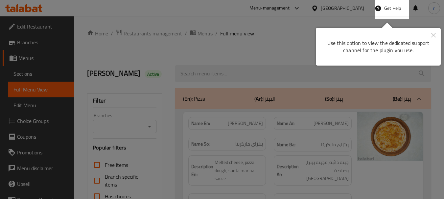
click at [290, 72] on div at bounding box center [222, 99] width 444 height 199
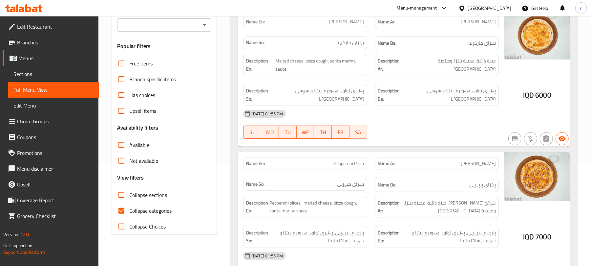
click at [33, 77] on span "Sections" at bounding box center [53, 74] width 80 height 8
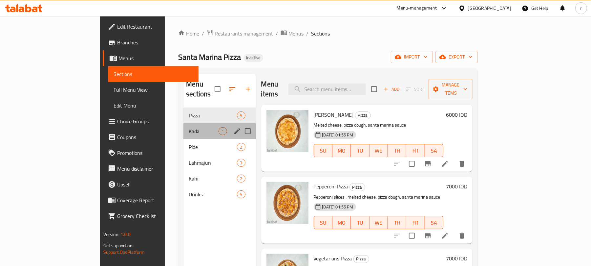
click at [184, 126] on div "Kada 1" at bounding box center [220, 131] width 72 height 16
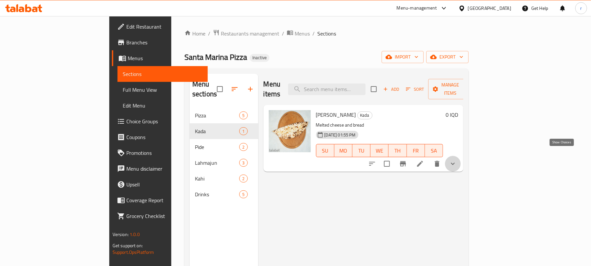
click at [443, 160] on icon "show more" at bounding box center [453, 164] width 8 height 8
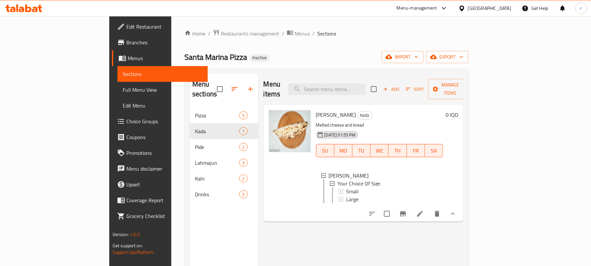
scroll to position [1, 0]
click at [123, 89] on span "Full Menu View" at bounding box center [163, 90] width 80 height 8
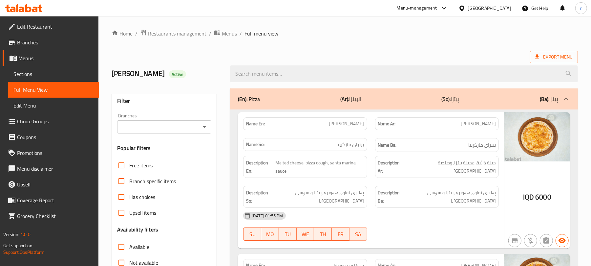
click at [203, 131] on icon "Open" at bounding box center [205, 127] width 8 height 8
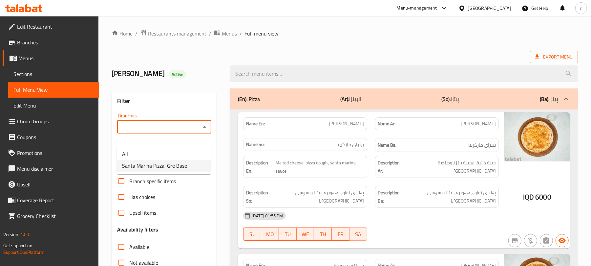
click at [169, 165] on span "Santa Marina Pizza, Gre Base" at bounding box center [154, 166] width 65 height 8
type input "Santa Marina Pizza, Gre Base"
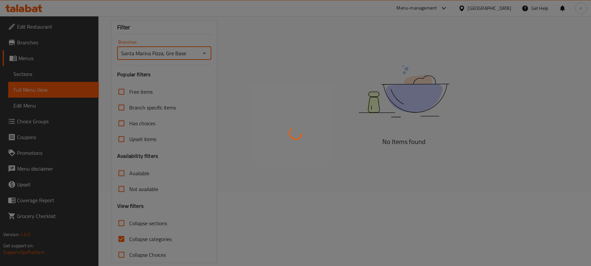
scroll to position [94, 0]
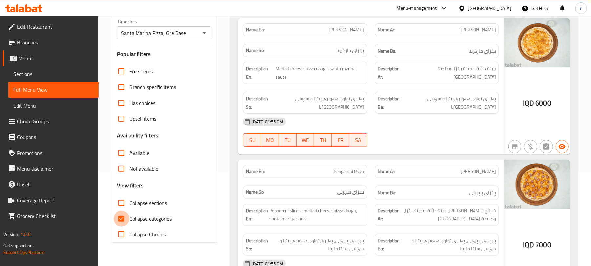
click at [117, 199] on input "Collapse categories" at bounding box center [122, 218] width 16 height 16
checkbox input "false"
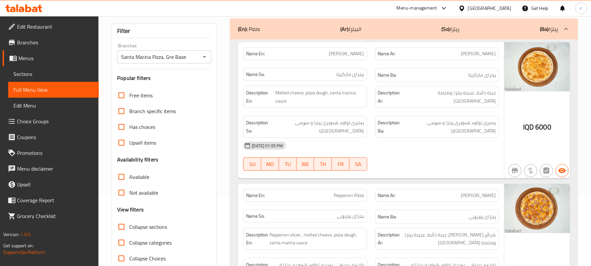
scroll to position [102, 0]
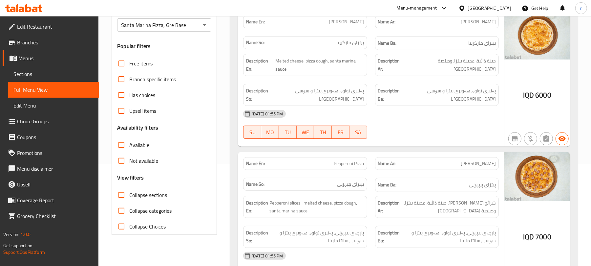
click at [134, 199] on span "Collapse sections" at bounding box center [148, 195] width 38 height 8
click at [129, 199] on input "Collapse sections" at bounding box center [122, 195] width 16 height 16
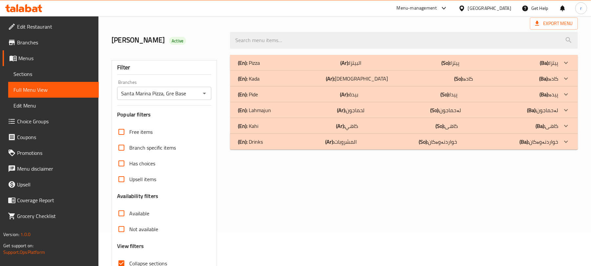
scroll to position [0, 0]
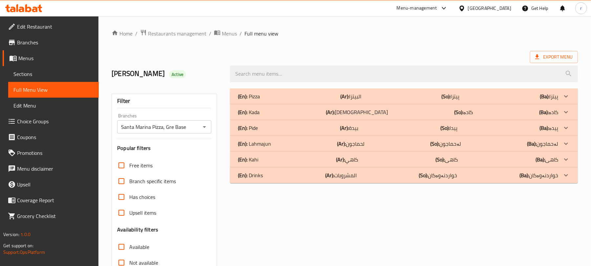
click at [376, 100] on div "(En): Kada (Ar): كادة (So): کادە (Ba): کادە" at bounding box center [398, 96] width 320 height 8
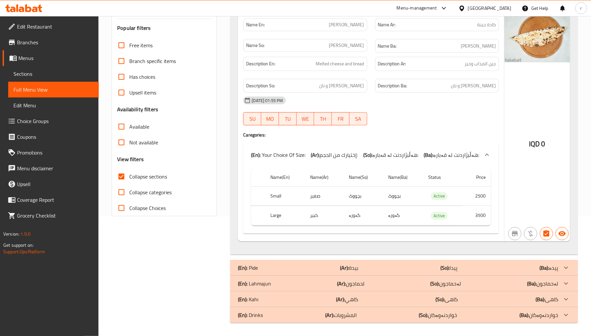
scroll to position [132, 0]
click at [124, 176] on input "Collapse sections" at bounding box center [122, 177] width 16 height 16
checkbox input "false"
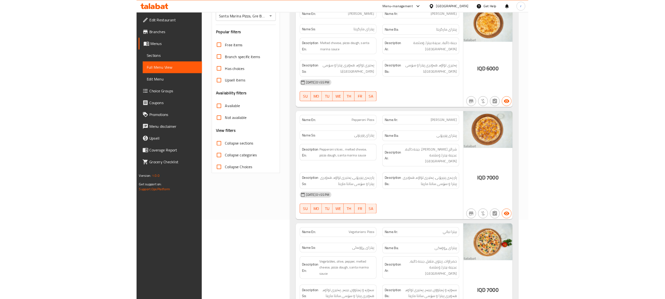
scroll to position [106, 0]
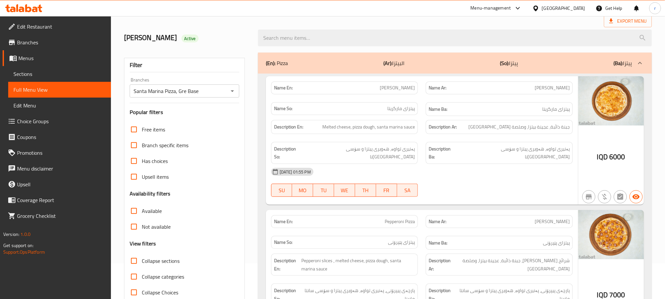
scroll to position [0, 0]
